Goal: Information Seeking & Learning: Learn about a topic

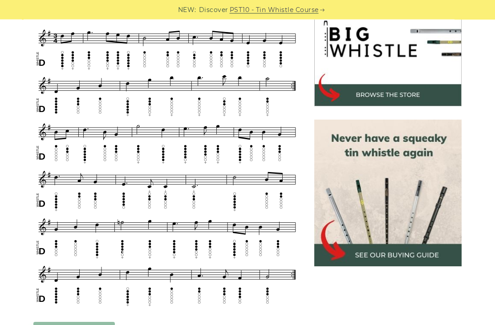
scroll to position [296, 0]
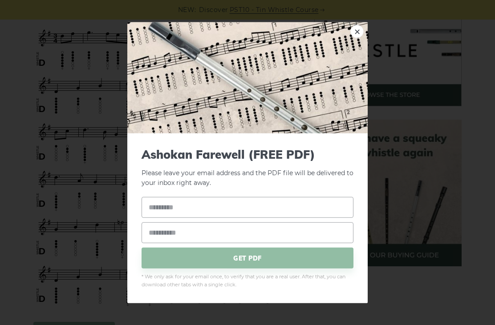
click at [399, 304] on div "× Ashokan Farewell (FREE PDF) Please leave your email address and the PDF file …" at bounding box center [247, 162] width 495 height 325
click at [398, 303] on div "× Ashokan Farewell (FREE PDF) Please leave your email address and the PDF file …" at bounding box center [247, 162] width 495 height 325
click at [363, 51] on img at bounding box center [247, 77] width 240 height 111
click at [360, 38] on link "×" at bounding box center [356, 30] width 13 height 13
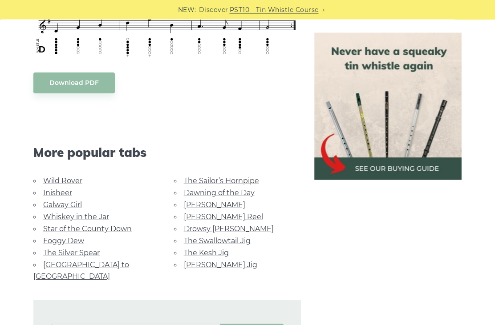
scroll to position [546, 0]
click at [74, 177] on link "Wild Rover" at bounding box center [62, 181] width 39 height 8
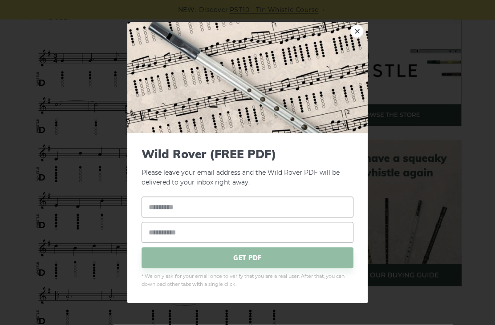
scroll to position [276, 0]
click at [402, 214] on div "× Wild Rover (FREE PDF) Please leave your email address and the Wild Rover PDF …" at bounding box center [247, 162] width 495 height 325
click at [363, 50] on img at bounding box center [247, 77] width 240 height 111
click at [364, 45] on img at bounding box center [247, 77] width 240 height 111
click at [359, 38] on link "×" at bounding box center [356, 30] width 13 height 13
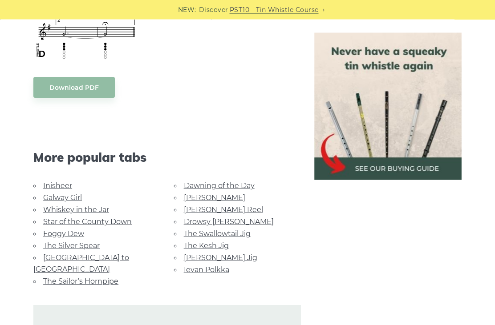
scroll to position [736, 0]
click at [63, 182] on link "Inisheer" at bounding box center [57, 186] width 29 height 8
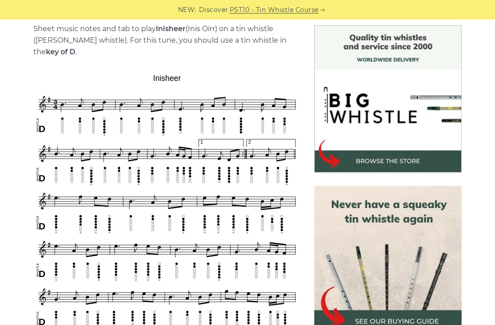
scroll to position [230, 0]
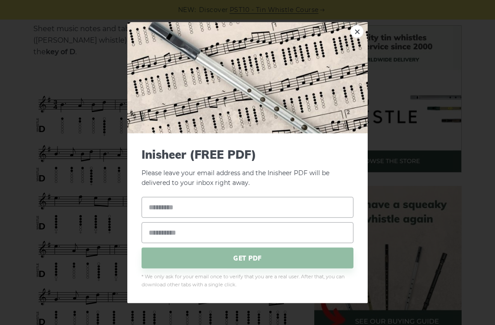
click at [362, 38] on link "×" at bounding box center [356, 30] width 13 height 13
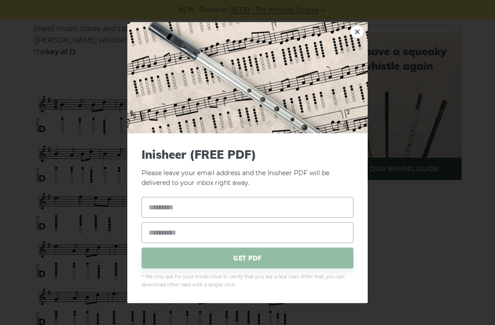
click at [366, 50] on img at bounding box center [247, 77] width 240 height 111
click at [362, 38] on link "×" at bounding box center [356, 30] width 13 height 13
click at [431, 241] on div "× Inisheer (FREE PDF) Please leave your email address and the Inisheer PDF will…" at bounding box center [247, 162] width 495 height 325
click at [360, 38] on link "×" at bounding box center [356, 30] width 13 height 13
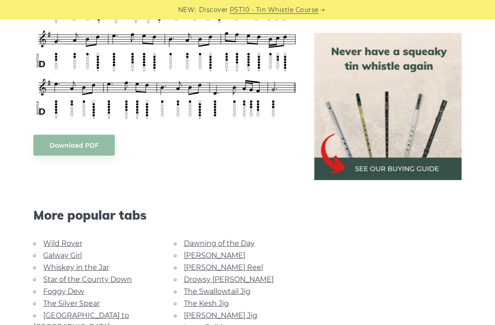
scroll to position [513, 0]
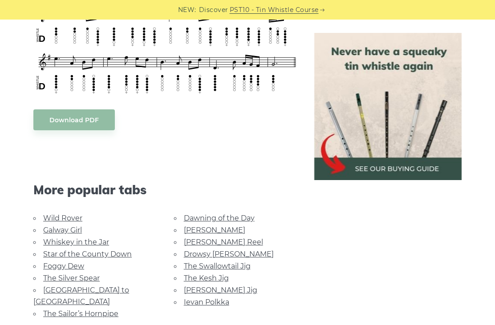
click at [67, 214] on link "Wild Rover" at bounding box center [62, 218] width 39 height 8
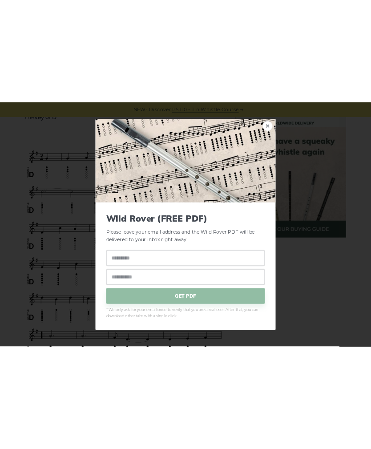
scroll to position [200, 0]
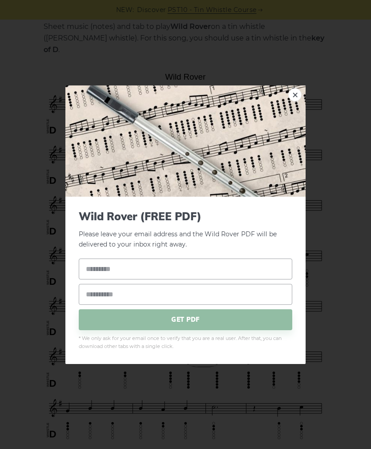
click at [301, 101] on link "×" at bounding box center [295, 94] width 13 height 13
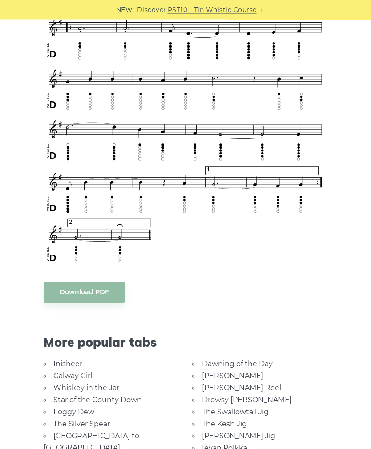
scroll to position [530, 0]
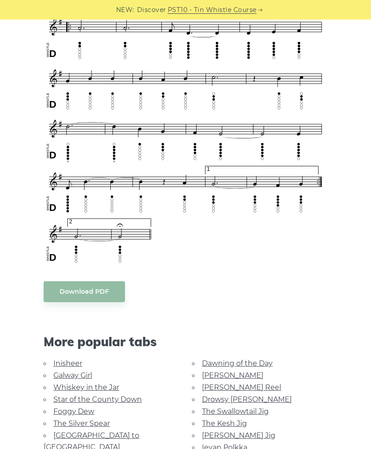
click at [81, 325] on link "Galway Girl" at bounding box center [72, 375] width 39 height 8
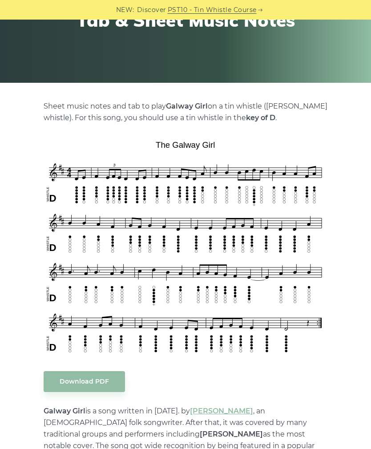
scroll to position [120, 0]
click at [329, 389] on div "Sheet music notes and tab to play Galway Girl on a tin whistle ([PERSON_NAME] w…" at bounding box center [185, 407] width 297 height 612
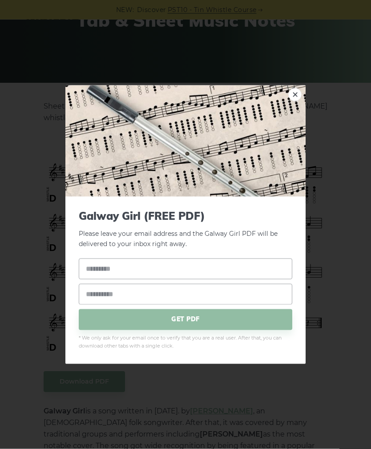
scroll to position [120, 0]
click at [305, 108] on img at bounding box center [185, 140] width 240 height 111
click at [296, 101] on link "×" at bounding box center [295, 94] width 13 height 13
